Goal: Information Seeking & Learning: Check status

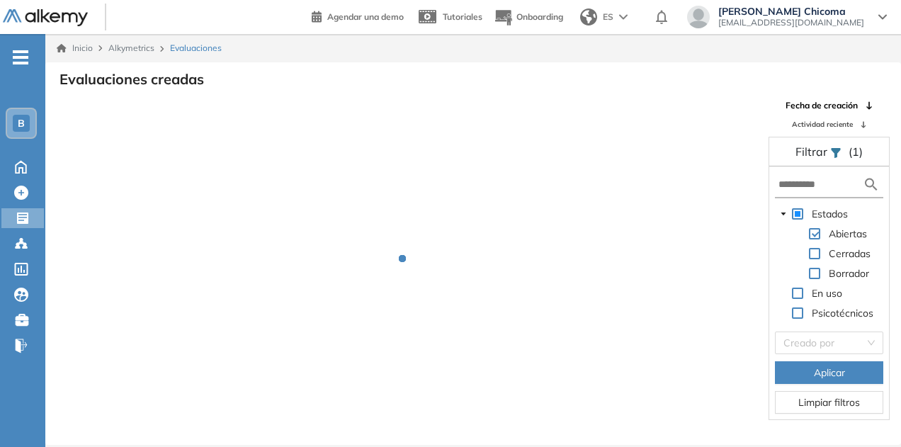
scroll to position [34, 0]
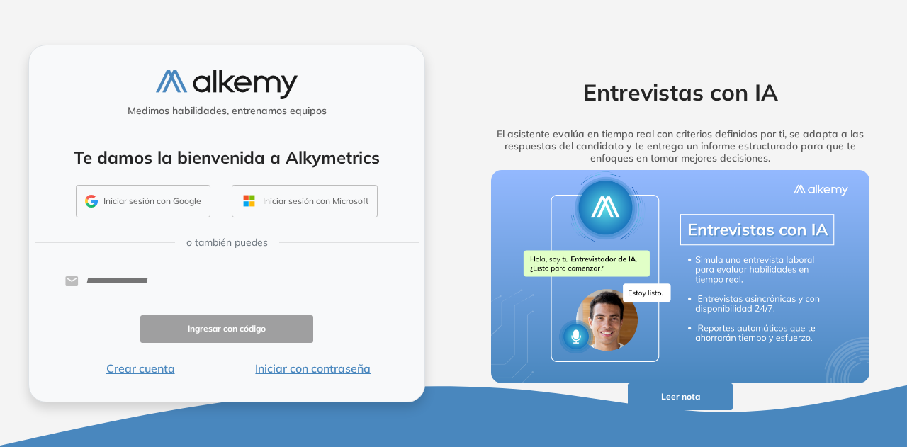
click at [126, 193] on button "Iniciar sesión con Google" at bounding box center [143, 201] width 135 height 33
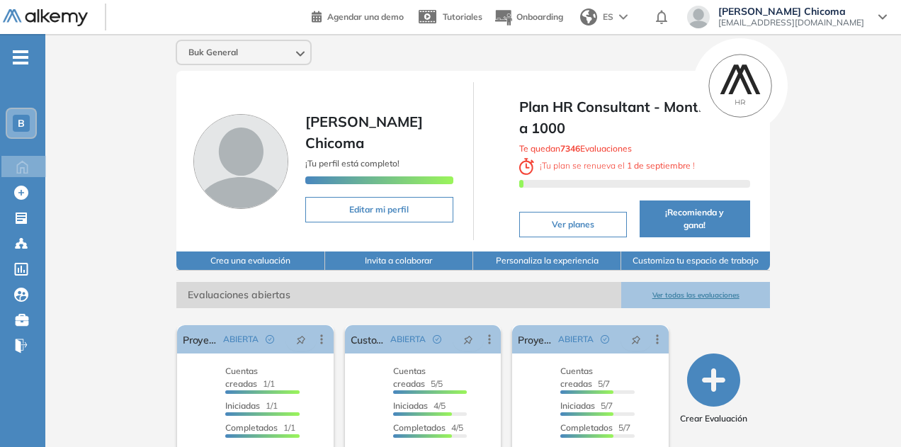
click at [699, 282] on button "Ver todas las evaluaciones" at bounding box center [695, 295] width 148 height 26
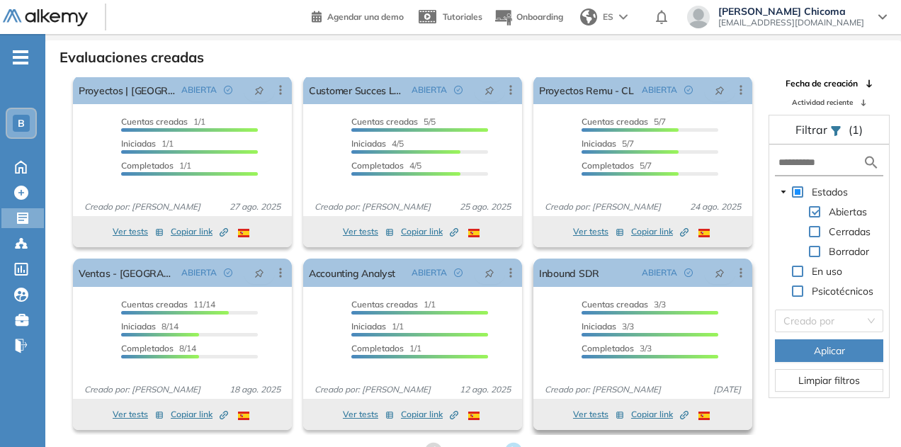
scroll to position [34, 0]
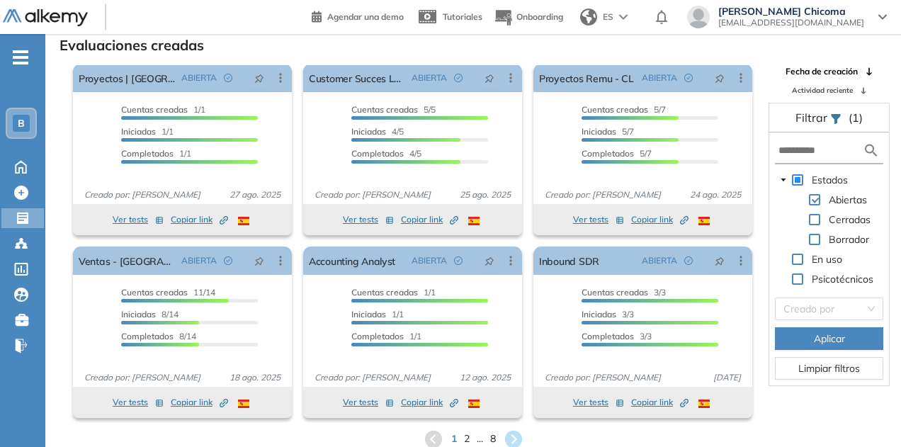
click at [496, 439] on span "8" at bounding box center [493, 438] width 6 height 15
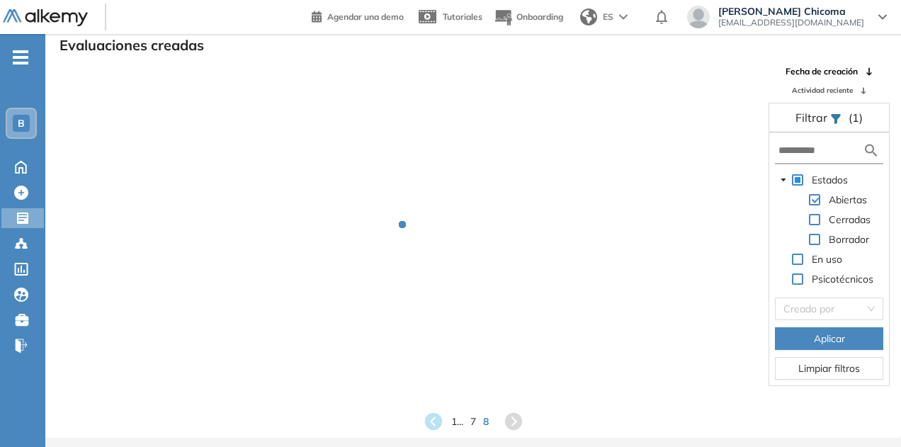
scroll to position [0, 0]
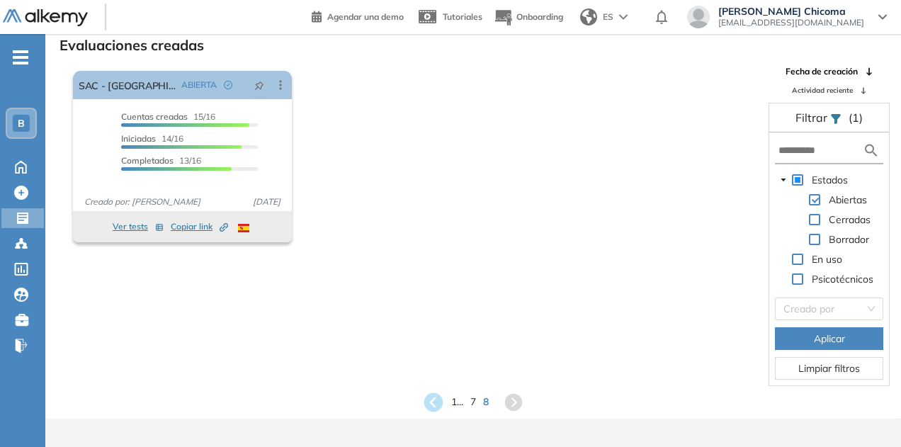
click at [432, 403] on icon at bounding box center [433, 401] width 19 height 19
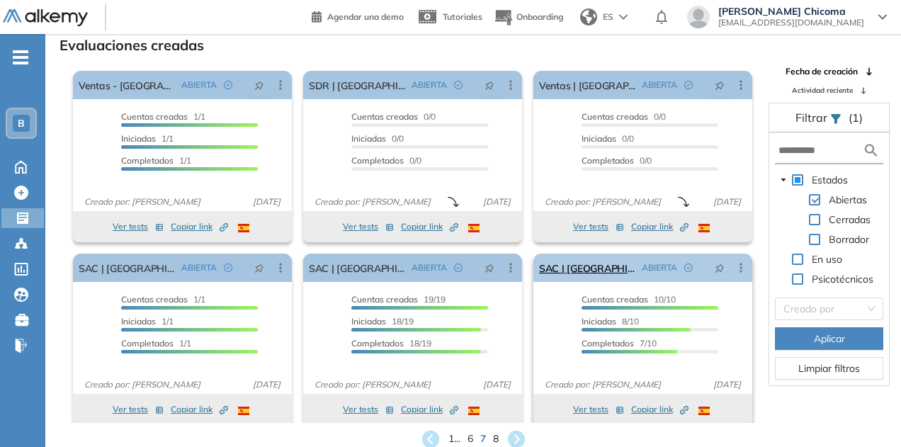
click at [734, 267] on icon at bounding box center [741, 268] width 14 height 14
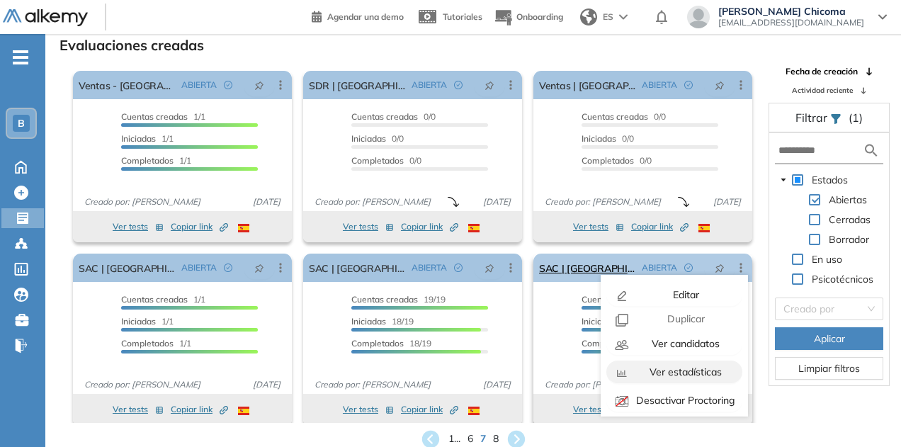
click at [697, 375] on span "Ver estadísticas" at bounding box center [684, 371] width 75 height 13
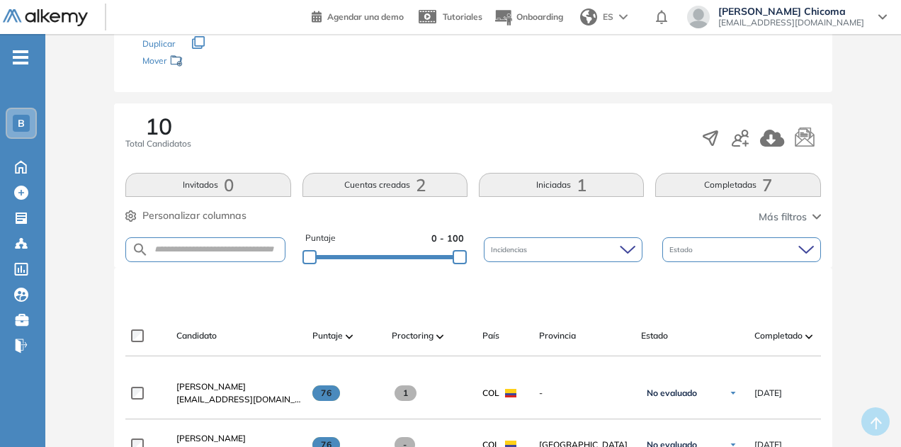
scroll to position [283, 0]
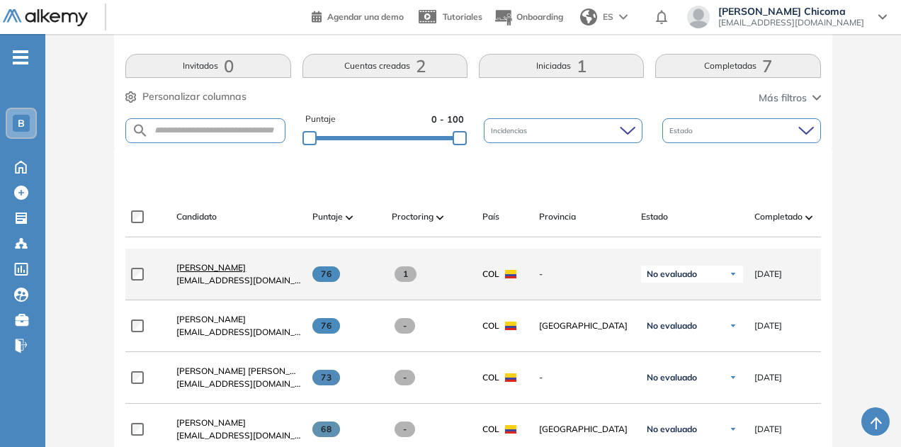
click at [212, 270] on span "[PERSON_NAME]" at bounding box center [210, 267] width 69 height 11
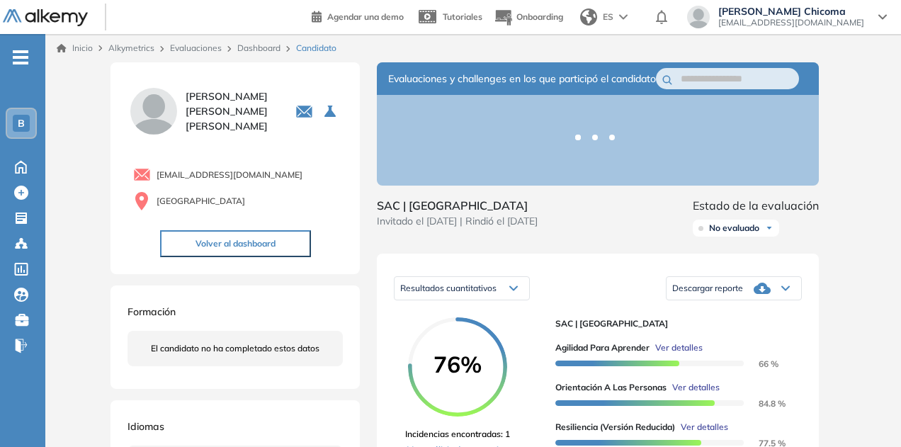
scroll to position [212, 0]
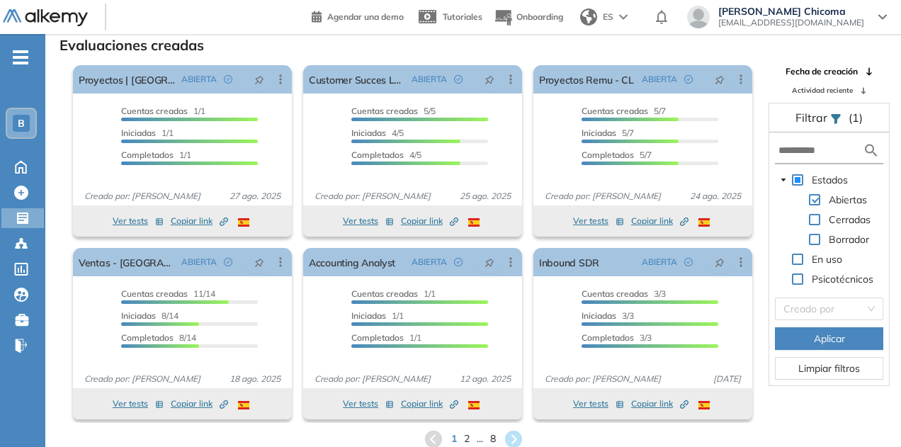
scroll to position [7, 0]
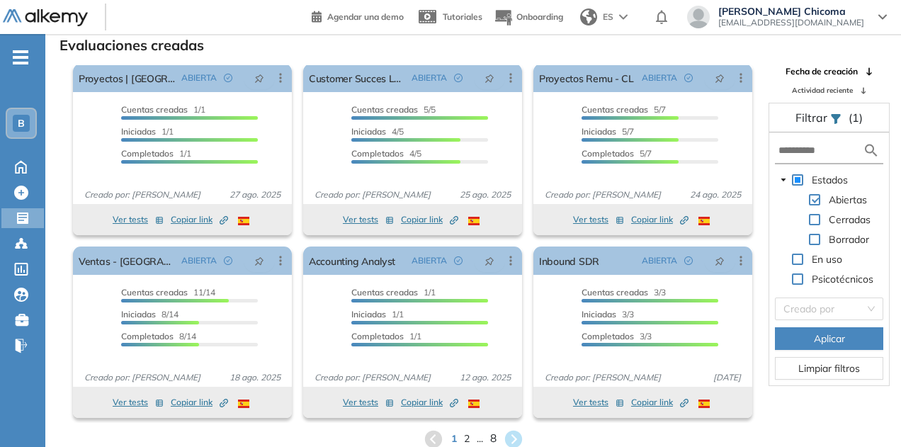
click at [495, 439] on span "8" at bounding box center [492, 439] width 6 height 16
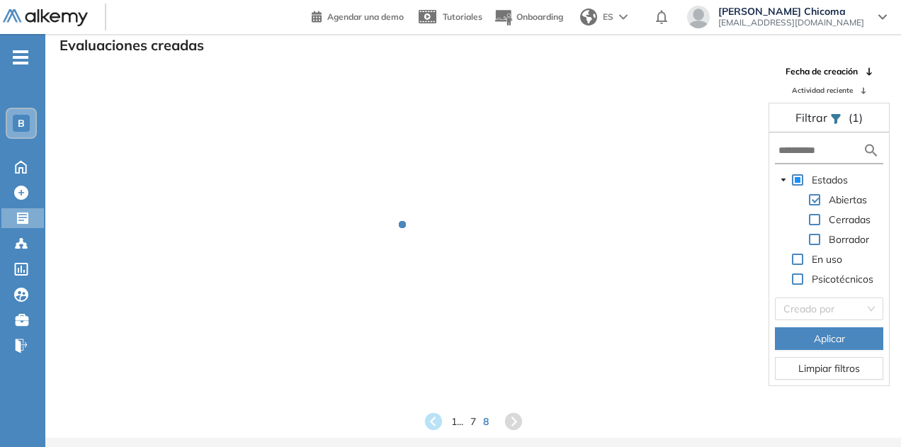
scroll to position [0, 0]
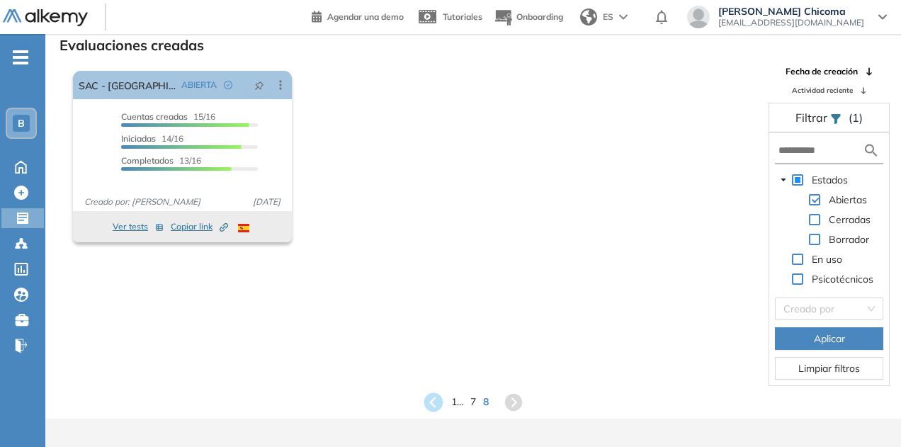
click at [431, 409] on icon at bounding box center [433, 401] width 19 height 19
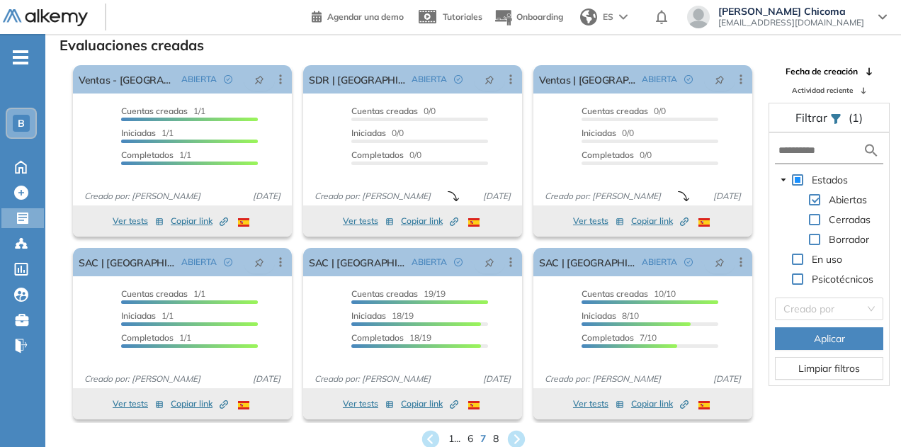
scroll to position [7, 0]
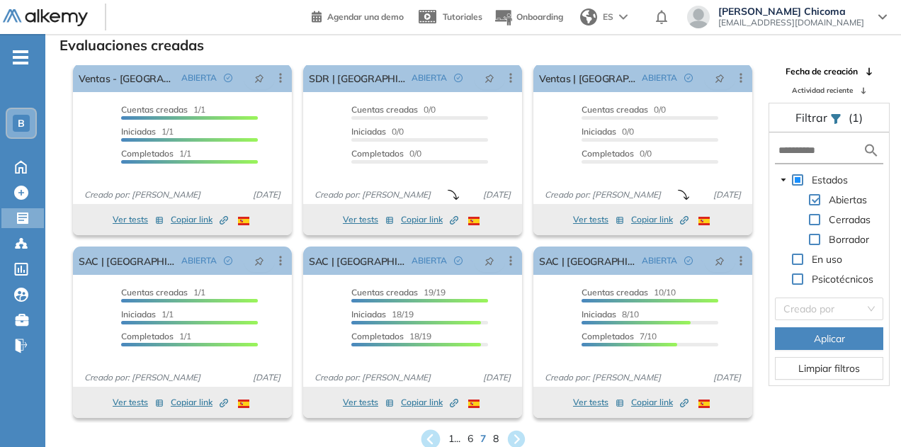
click at [430, 440] on icon at bounding box center [430, 438] width 19 height 19
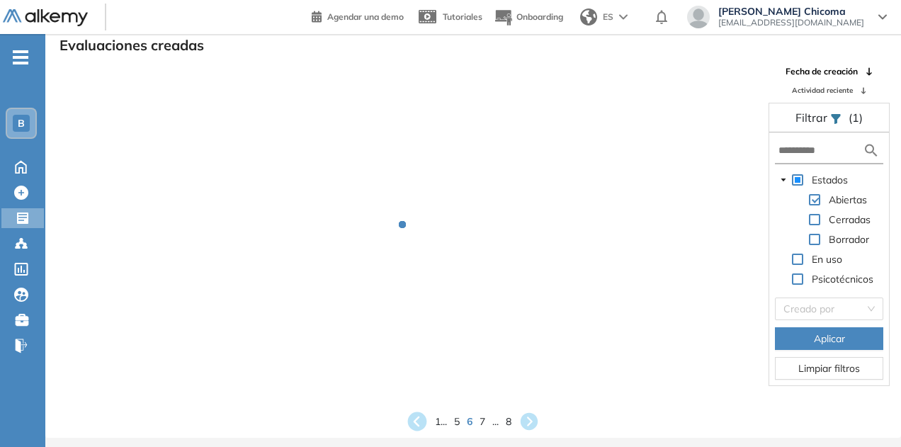
scroll to position [0, 0]
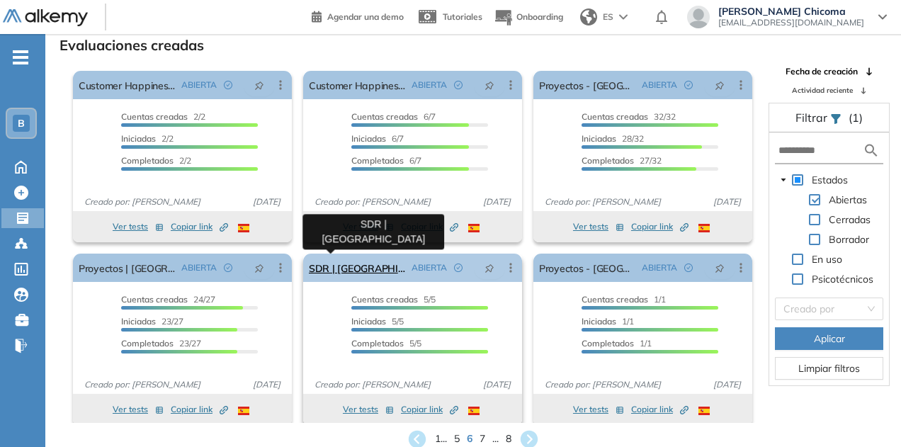
click at [330, 266] on link "SDR | [GEOGRAPHIC_DATA]" at bounding box center [357, 268] width 97 height 28
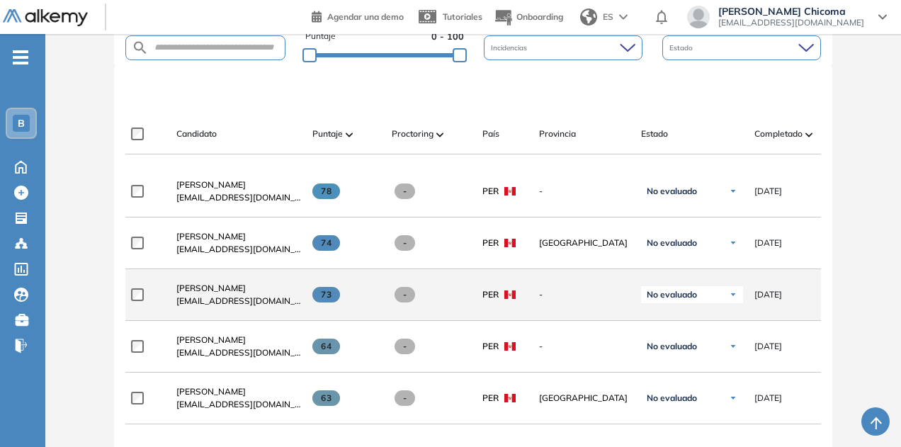
scroll to position [437, 0]
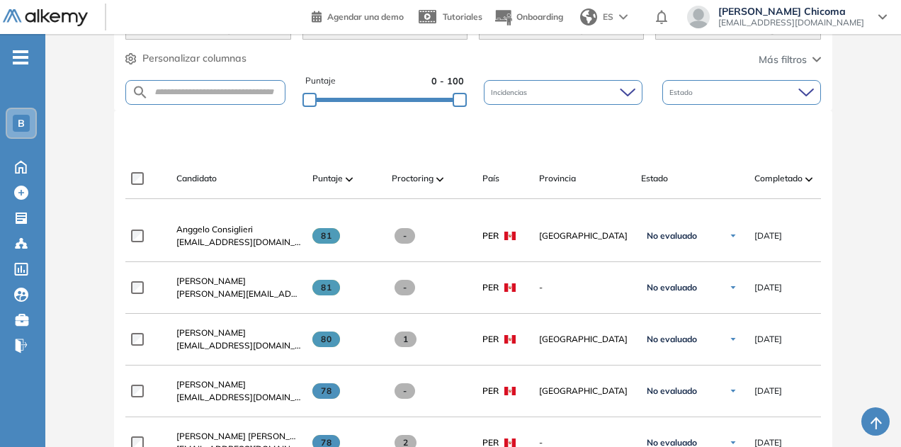
scroll to position [354, 0]
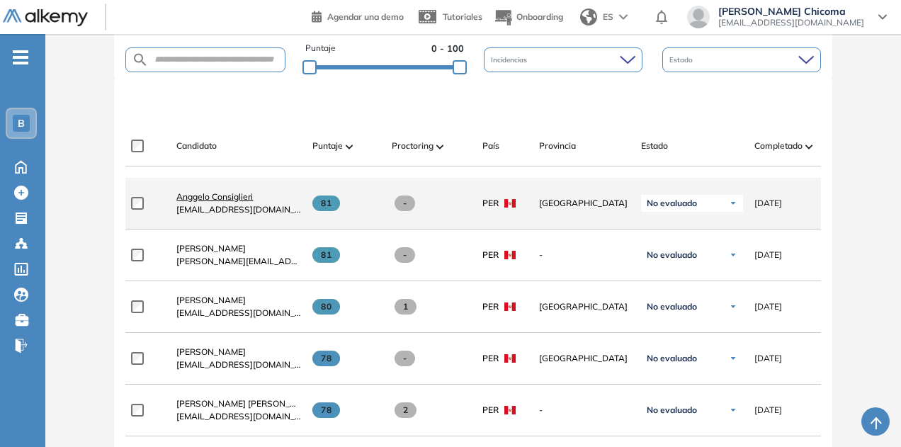
click at [242, 202] on span "Anggelo Consiglieri" at bounding box center [214, 196] width 76 height 11
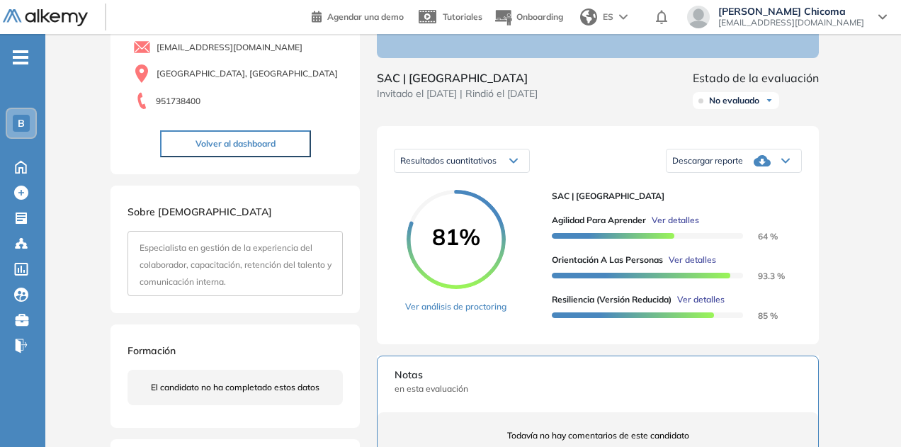
scroll to position [212, 0]
